Goal: Navigation & Orientation: Understand site structure

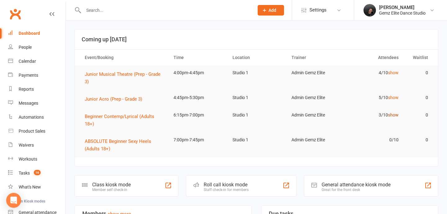
click at [394, 116] on link "show" at bounding box center [393, 114] width 11 height 5
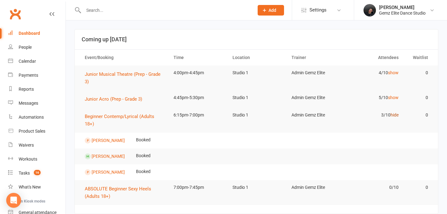
click at [395, 114] on link "hide" at bounding box center [394, 114] width 8 height 5
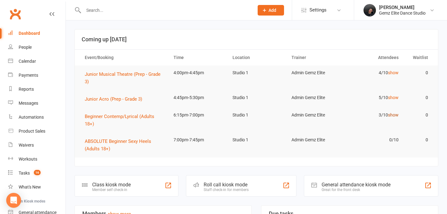
click at [391, 114] on link "show" at bounding box center [393, 114] width 11 height 5
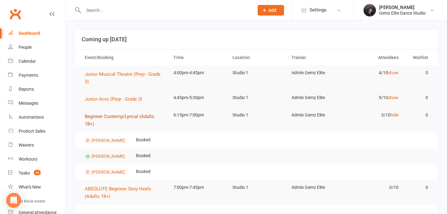
click at [141, 119] on button "Beginner Contemp/Lyrical (Adults 18+)" at bounding box center [124, 120] width 78 height 15
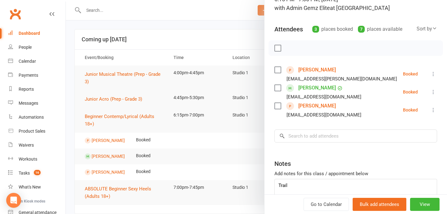
scroll to position [86, 0]
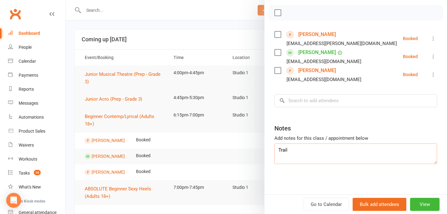
click at [286, 151] on textarea "Trail" at bounding box center [355, 153] width 163 height 20
type textarea "Trial"
click at [306, 126] on div "Notes" at bounding box center [355, 126] width 163 height 15
click at [101, 25] on div at bounding box center [256, 107] width 381 height 214
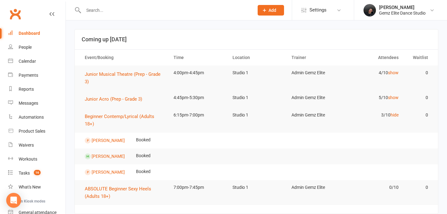
click at [31, 35] on div "Dashboard" at bounding box center [29, 33] width 21 height 5
click at [29, 62] on div "Calendar" at bounding box center [27, 61] width 17 height 5
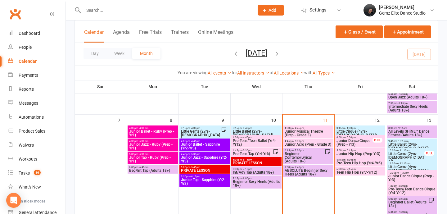
scroll to position [144, 0]
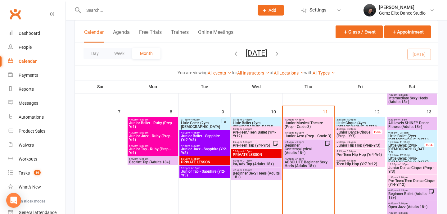
click at [316, 149] on span "Beginner Contemp/Lyrical (Adults 18+)" at bounding box center [304, 148] width 40 height 11
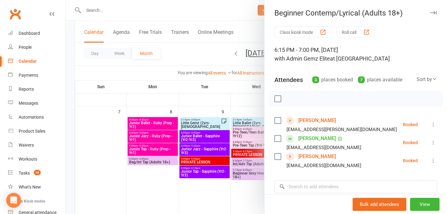
click at [229, 194] on div at bounding box center [256, 107] width 381 height 214
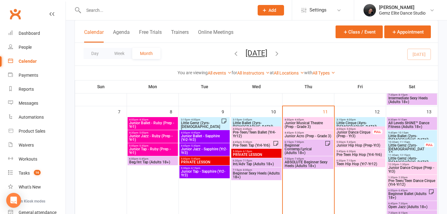
click at [298, 162] on span "ABSOLUTE Beginner Sexy Heels (Adults 18+)" at bounding box center [308, 163] width 48 height 7
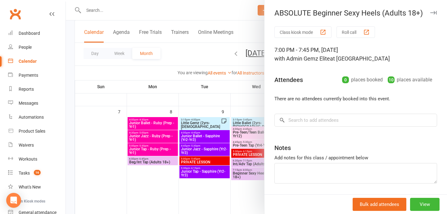
click at [209, 194] on div at bounding box center [256, 107] width 381 height 214
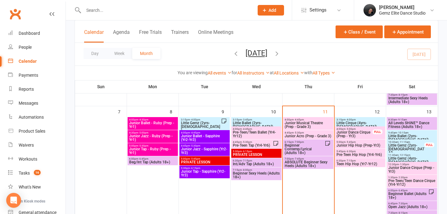
click at [303, 135] on span "Junior Acro (Prep - Grade 3)" at bounding box center [308, 136] width 48 height 4
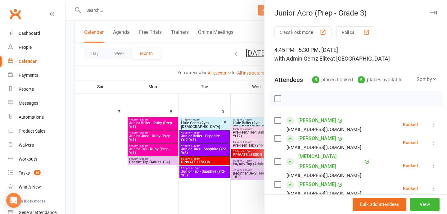
click at [218, 161] on div at bounding box center [256, 107] width 381 height 214
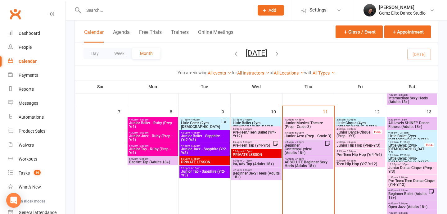
click at [304, 122] on span "Junior Musical Theatre (Prep - Grade 3)" at bounding box center [308, 124] width 48 height 7
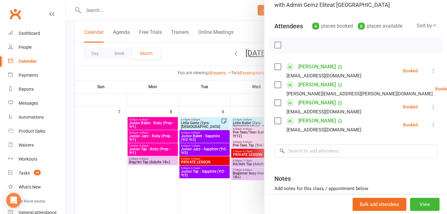
scroll to position [70, 0]
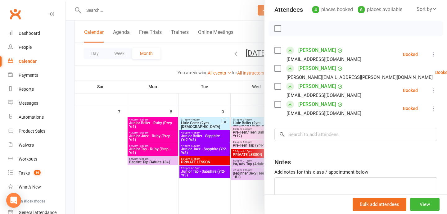
click at [126, 179] on div at bounding box center [256, 107] width 381 height 214
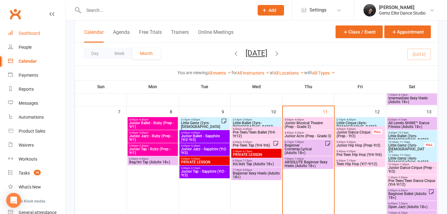
click at [32, 39] on link "Dashboard" at bounding box center [36, 33] width 57 height 14
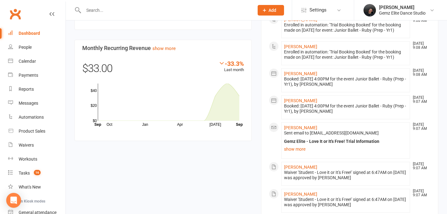
scroll to position [497, 0]
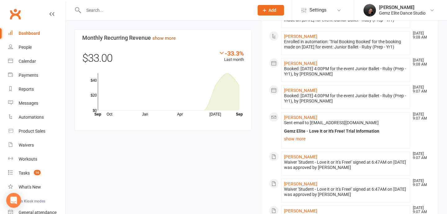
click at [166, 37] on link "show more" at bounding box center [163, 38] width 23 height 6
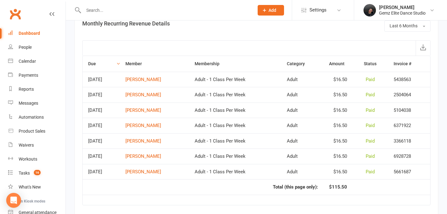
scroll to position [408, 0]
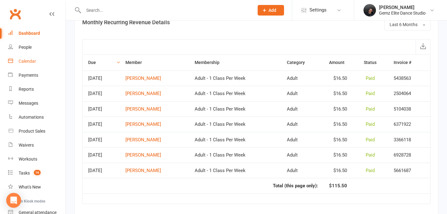
click at [16, 57] on link "Calendar" at bounding box center [36, 61] width 57 height 14
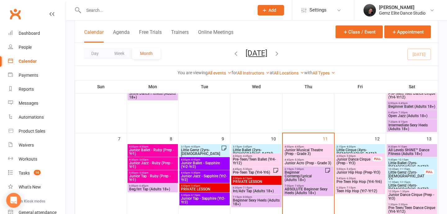
scroll to position [120, 0]
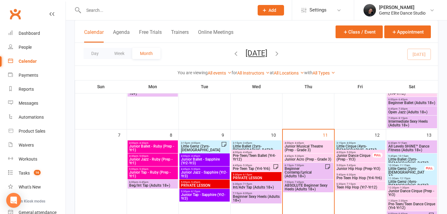
click at [315, 152] on div "4:00pm - 4:45pm Junior Musical Theatre (Prep - Grade 3)" at bounding box center [308, 146] width 50 height 13
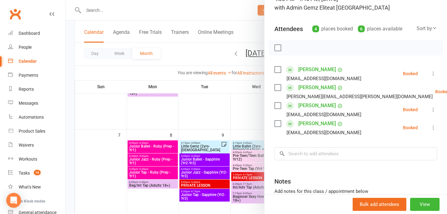
scroll to position [52, 0]
click at [213, 176] on div at bounding box center [256, 107] width 381 height 214
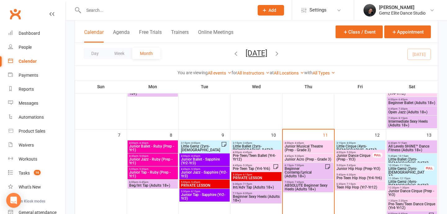
click at [303, 159] on span "Junior Acro (Prep - Grade 3)" at bounding box center [308, 159] width 48 height 4
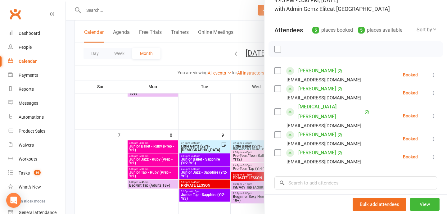
scroll to position [49, 0]
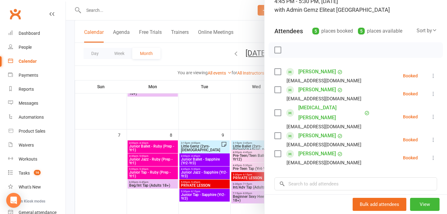
click at [219, 162] on div at bounding box center [256, 107] width 381 height 214
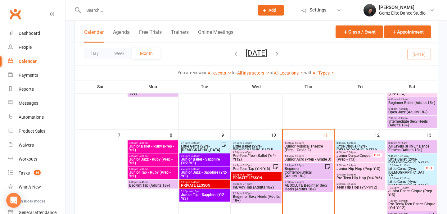
click at [290, 152] on div "4:00pm - 4:45pm Junior Musical Theatre (Prep - Grade 3)" at bounding box center [308, 146] width 50 height 13
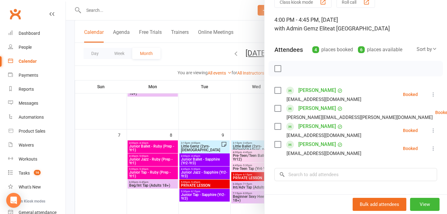
scroll to position [27, 0]
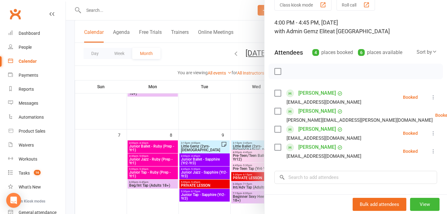
click at [216, 114] on div at bounding box center [256, 107] width 381 height 214
